Goal: Obtain resource: Obtain resource

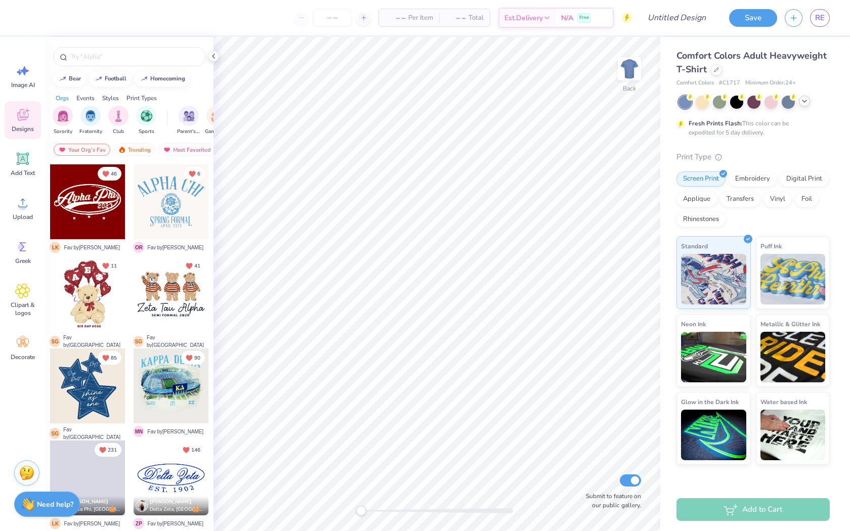
click at [801, 104] on icon at bounding box center [804, 101] width 8 height 8
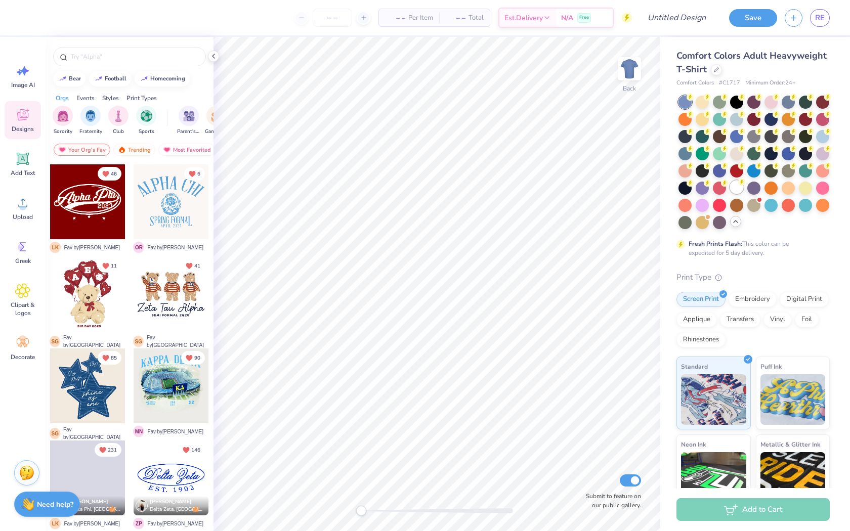
click at [738, 186] on div at bounding box center [736, 187] width 13 height 13
click at [214, 57] on polyline at bounding box center [213, 56] width 2 height 4
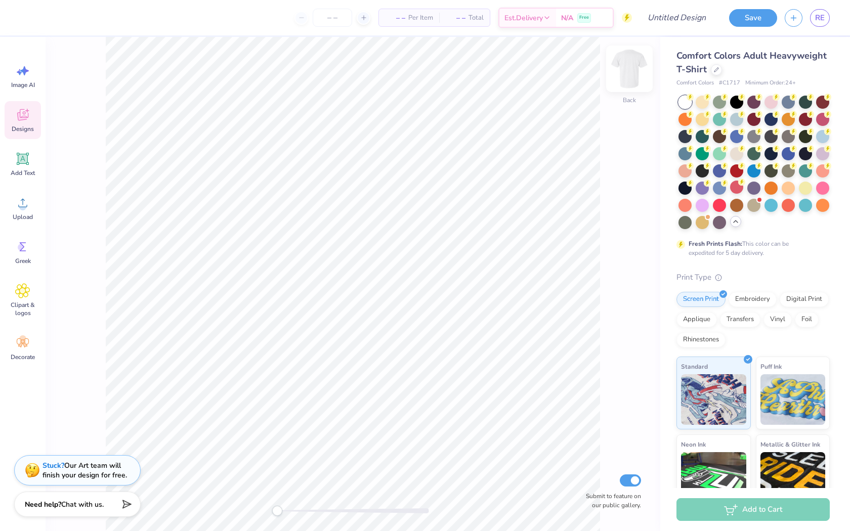
click at [633, 78] on img at bounding box center [629, 69] width 40 height 40
click at [771, 186] on div at bounding box center [770, 187] width 13 height 13
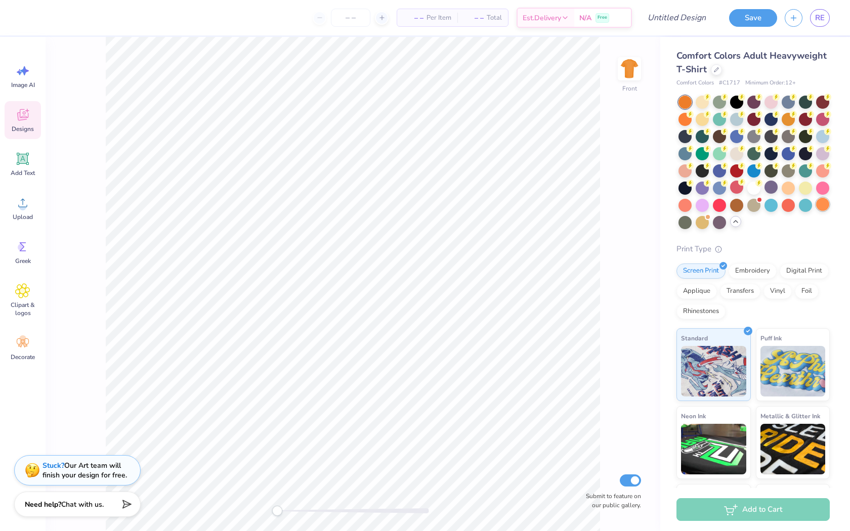
click at [822, 203] on div at bounding box center [822, 204] width 13 height 13
click at [756, 186] on div at bounding box center [753, 187] width 13 height 13
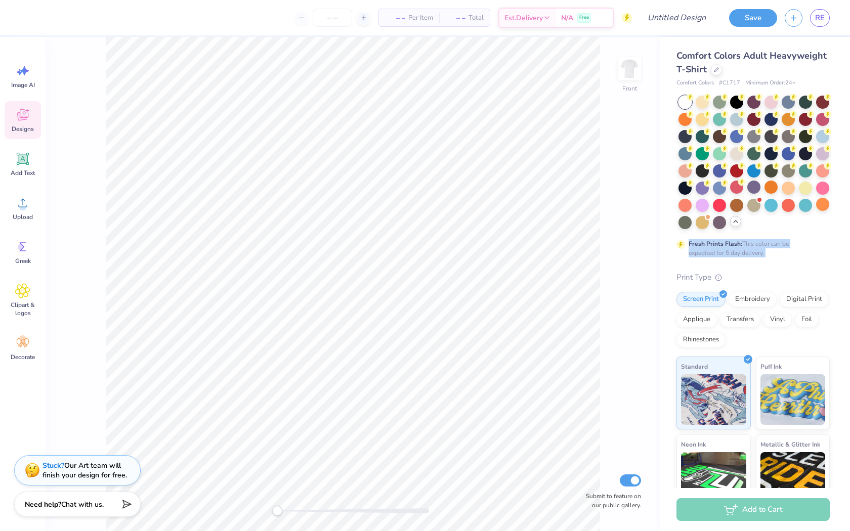
drag, startPoint x: 772, startPoint y: 260, endPoint x: 677, endPoint y: 238, distance: 97.0
click at [677, 238] on div "Comfort Colors Adult Heavyweight T-Shirt Comfort Colors # C1717 Minimum Order: …" at bounding box center [752, 317] width 153 height 536
click at [702, 206] on div at bounding box center [702, 204] width 13 height 13
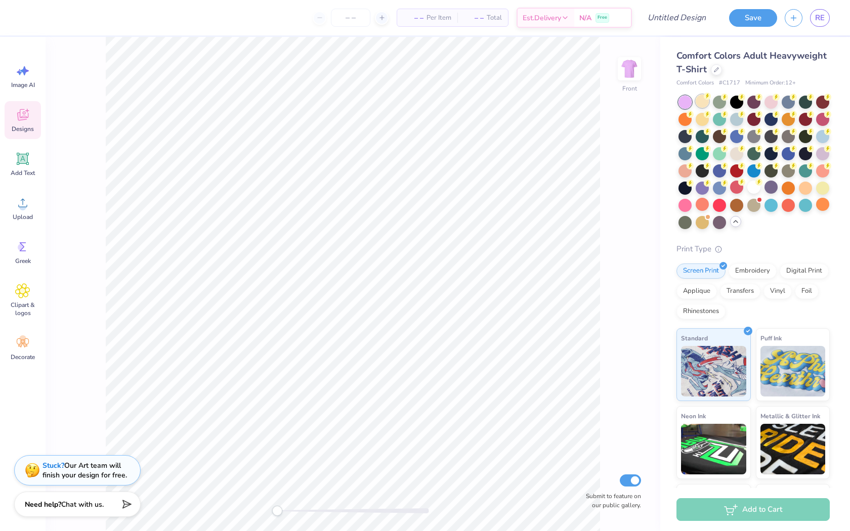
click at [701, 106] on div at bounding box center [702, 101] width 13 height 13
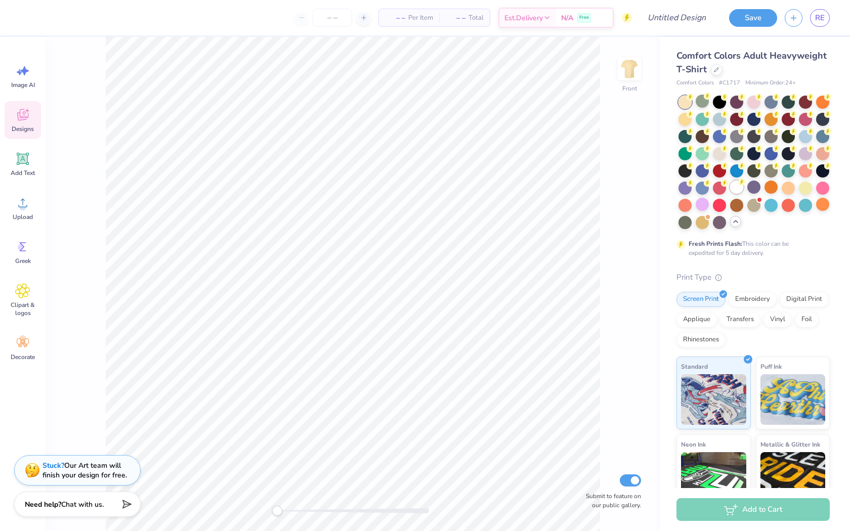
click at [744, 189] on div at bounding box center [753, 163] width 151 height 134
click at [738, 188] on div at bounding box center [736, 187] width 13 height 13
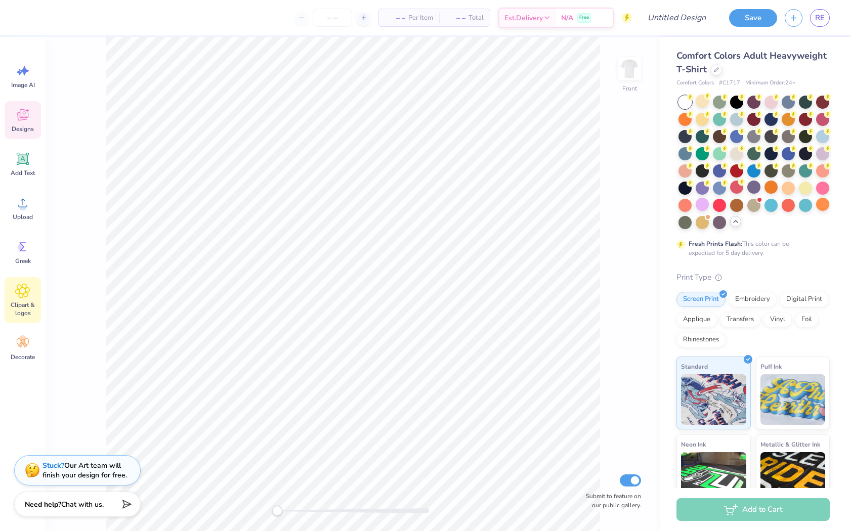
click at [29, 295] on icon at bounding box center [22, 290] width 15 height 15
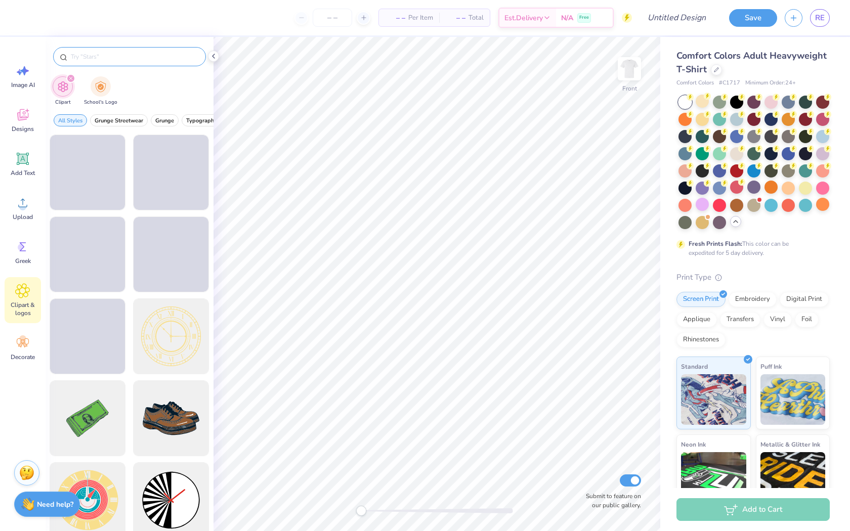
click at [140, 52] on input "text" at bounding box center [135, 57] width 130 height 10
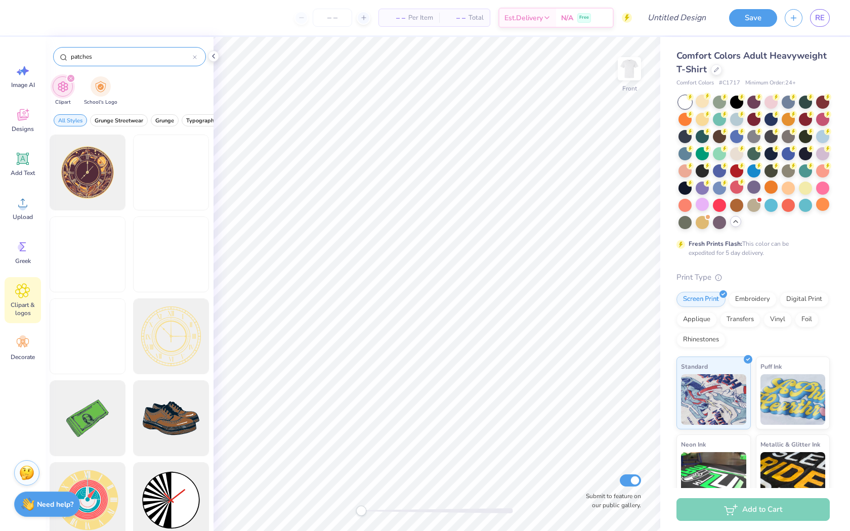
type input "patches"
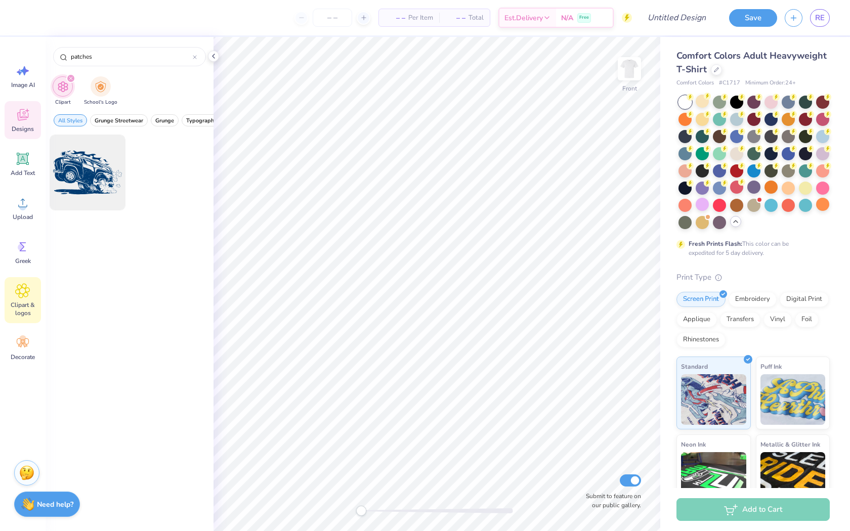
click at [16, 118] on icon at bounding box center [22, 114] width 15 height 15
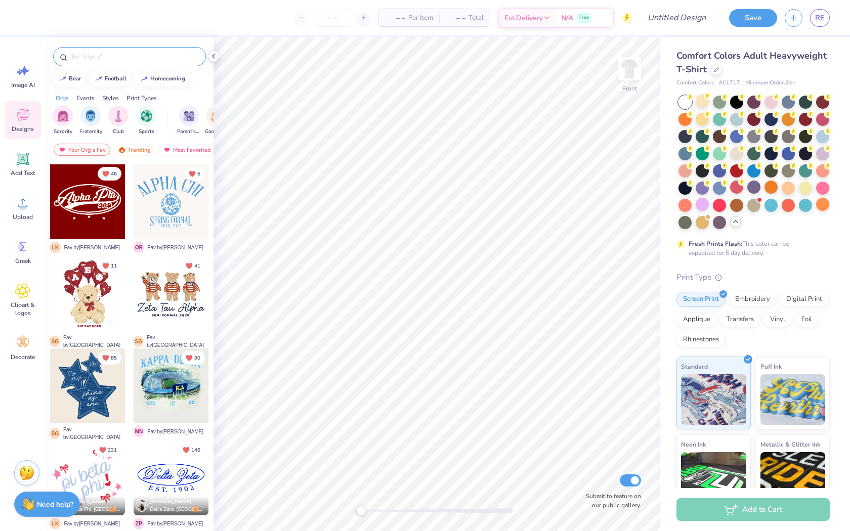
click at [99, 52] on input "text" at bounding box center [135, 57] width 130 height 10
type input "patches"
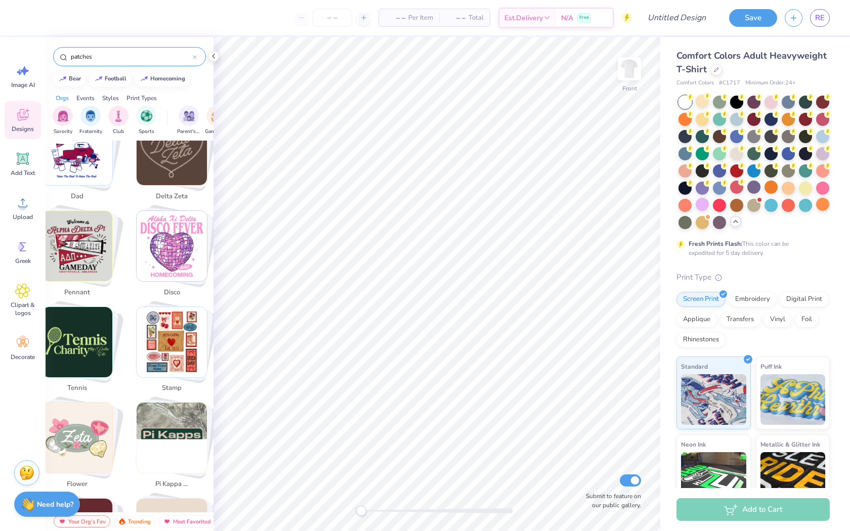
scroll to position [1651, 2]
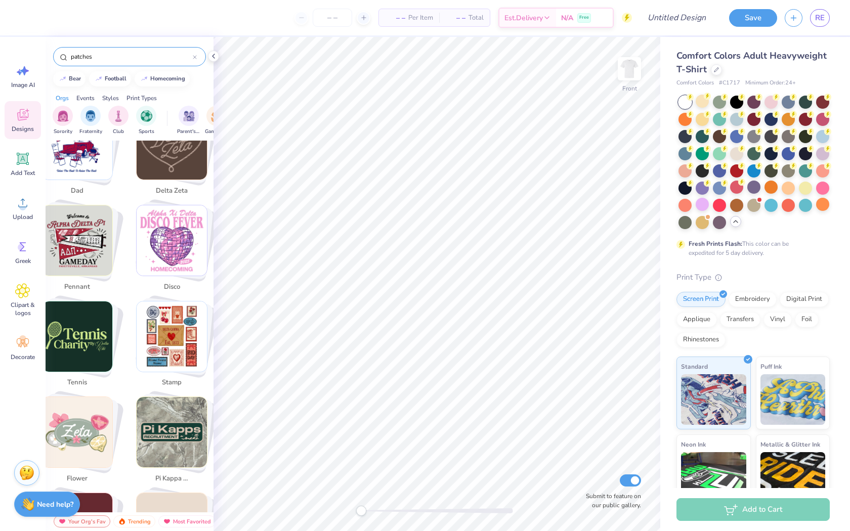
click at [194, 58] on icon at bounding box center [195, 57] width 4 height 4
click at [206, 41] on div at bounding box center [130, 54] width 168 height 34
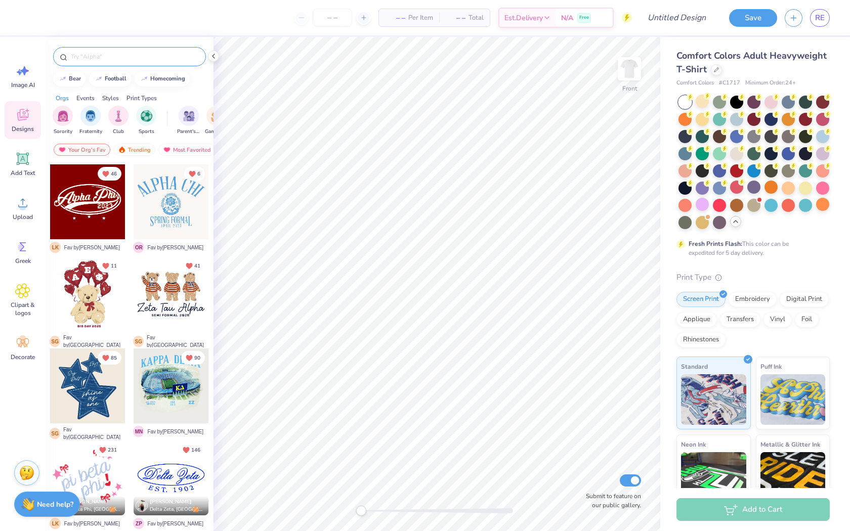
click at [142, 49] on div at bounding box center [129, 56] width 153 height 19
click at [31, 287] on div "Clipart & logos" at bounding box center [23, 300] width 36 height 46
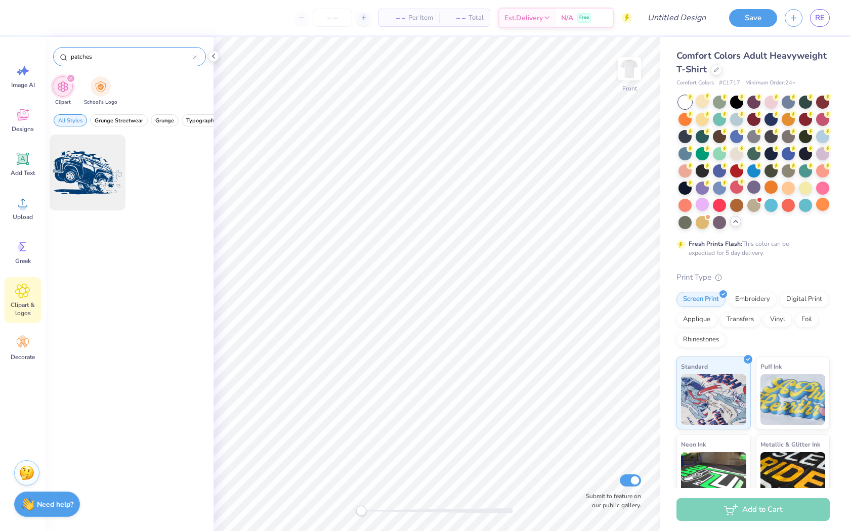
click at [197, 58] on div "patches" at bounding box center [129, 56] width 153 height 19
click at [196, 58] on icon at bounding box center [194, 57] width 3 height 3
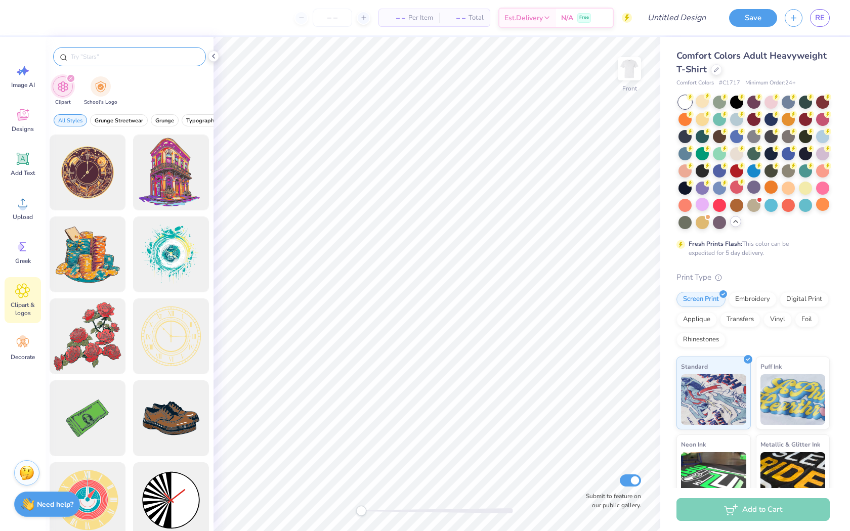
click at [183, 59] on input "text" at bounding box center [135, 57] width 130 height 10
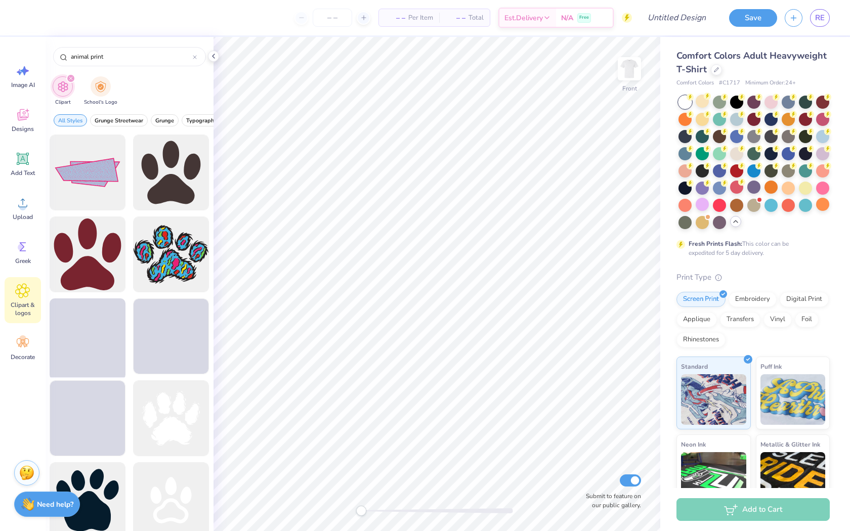
scroll to position [340, 0]
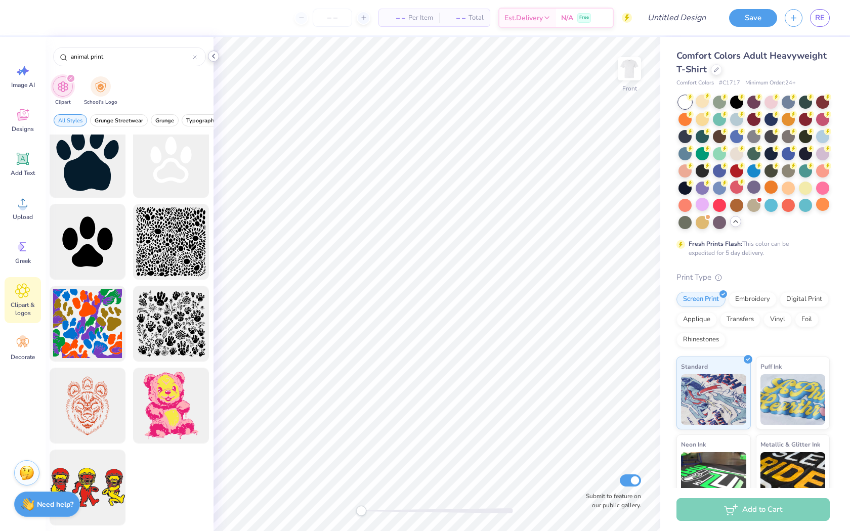
click at [217, 57] on icon at bounding box center [213, 56] width 8 height 8
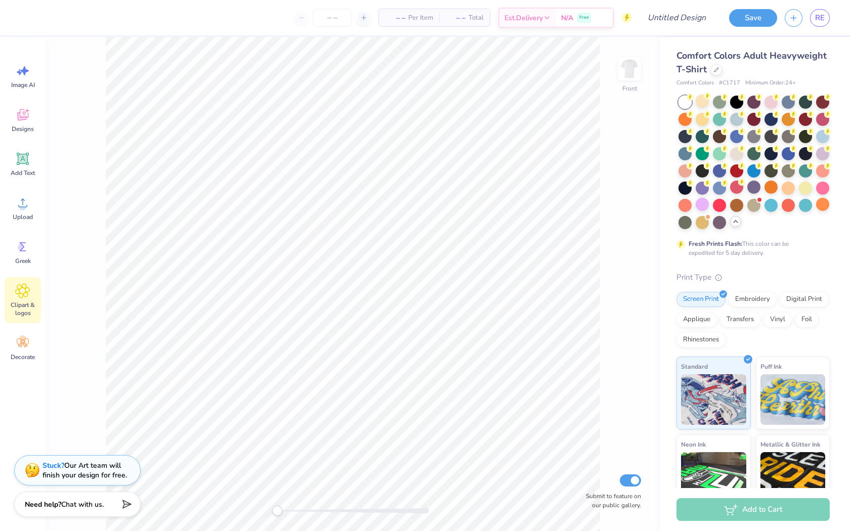
click at [23, 308] on span "Clipart & logos" at bounding box center [22, 309] width 33 height 16
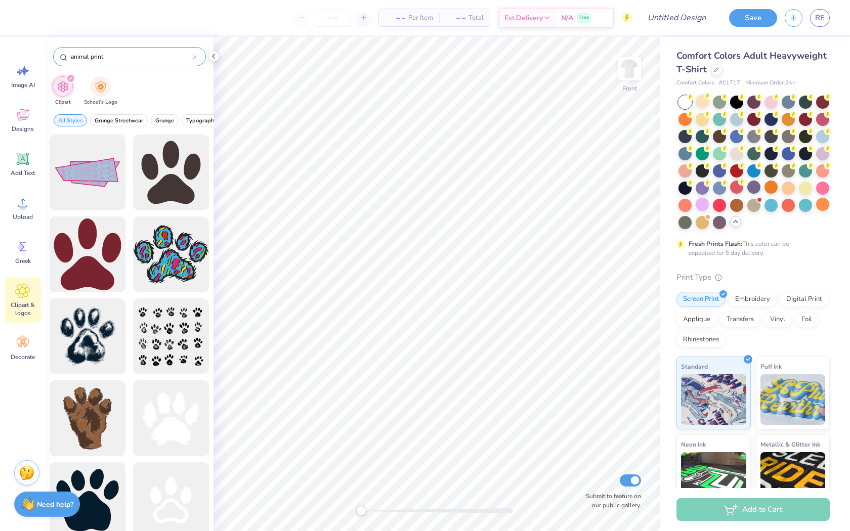
click at [162, 57] on input "animal print" at bounding box center [131, 57] width 123 height 10
type input "a"
type input "cheetah"
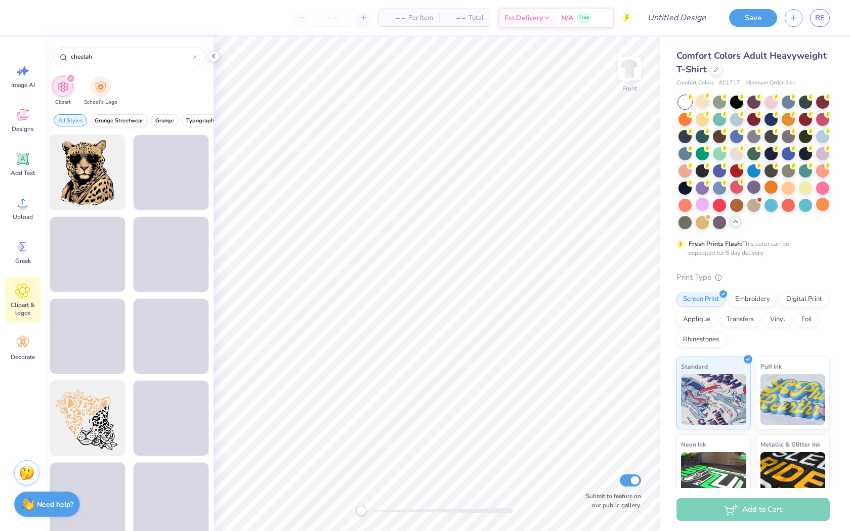
click at [135, 120] on span "Grunge Streetwear" at bounding box center [119, 121] width 49 height 8
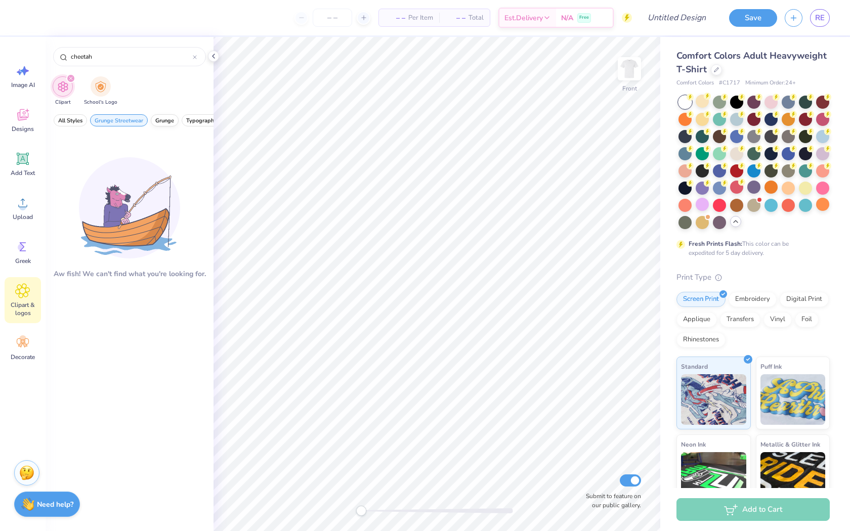
click at [163, 117] on span "Grunge" at bounding box center [164, 121] width 19 height 8
click at [197, 117] on span "Typography" at bounding box center [201, 121] width 31 height 8
click at [78, 118] on span "All Styles" at bounding box center [70, 121] width 24 height 8
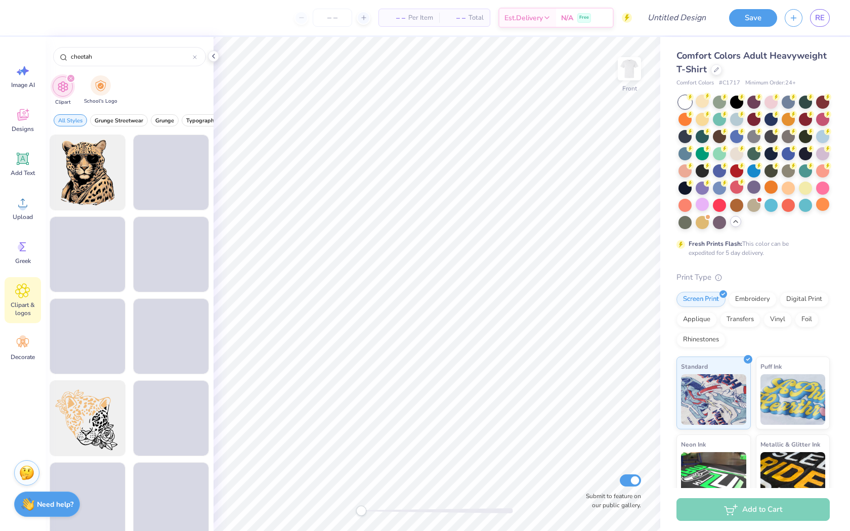
click at [112, 87] on div "School's Logo" at bounding box center [100, 90] width 33 height 30
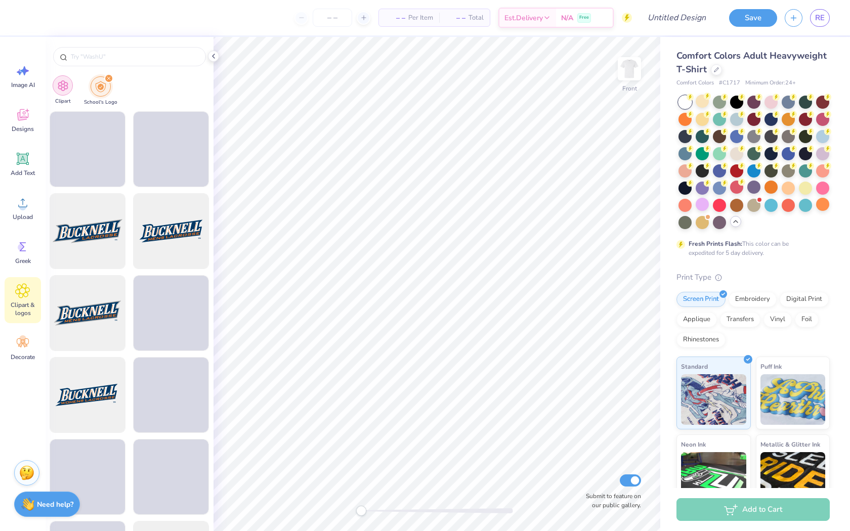
click at [71, 83] on div "filter for Clipart" at bounding box center [63, 85] width 20 height 20
type input "cheetah"
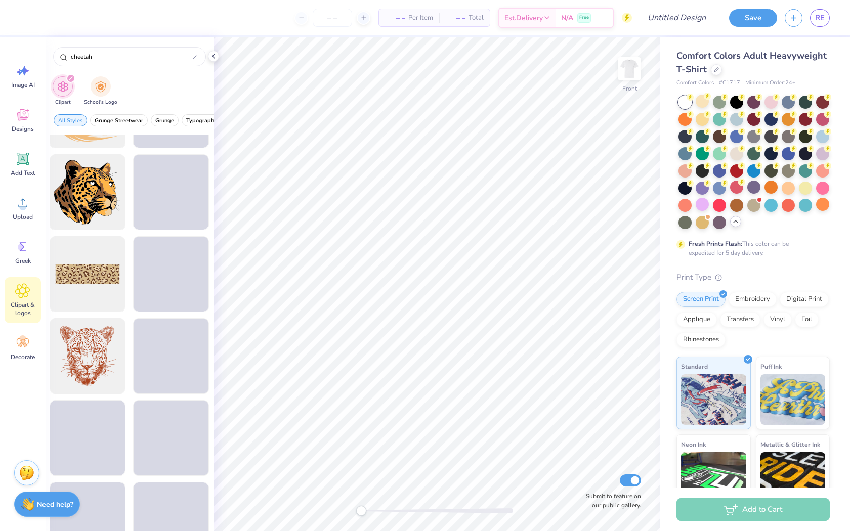
scroll to position [803, 0]
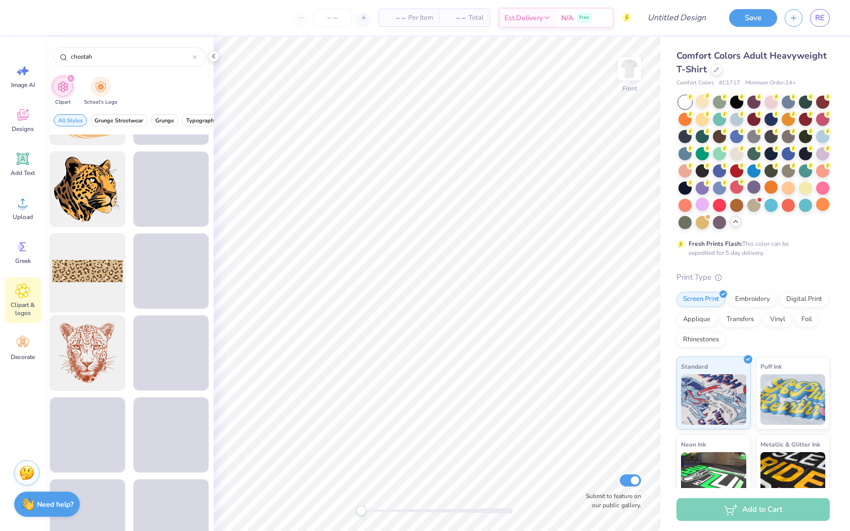
click at [106, 280] on div at bounding box center [87, 271] width 83 height 83
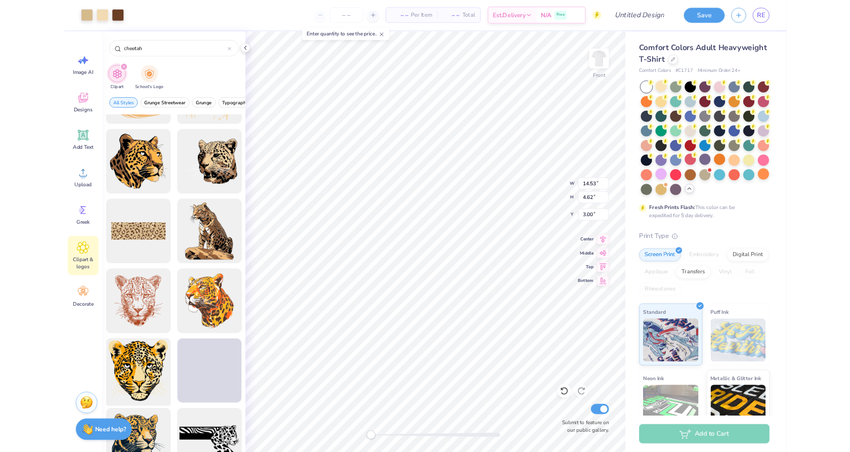
scroll to position [914, 0]
